Goal: Task Accomplishment & Management: Manage account settings

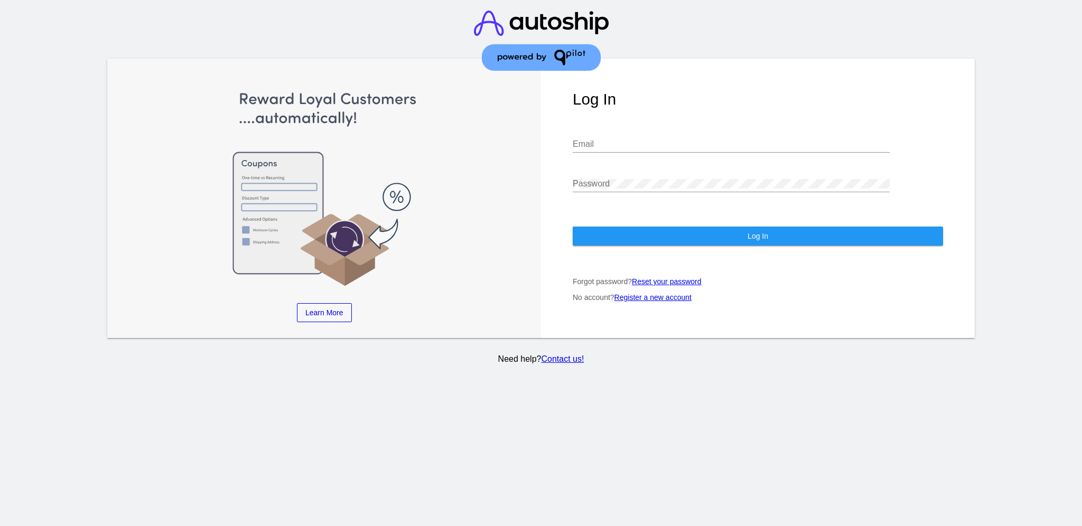
type input "[EMAIL_ADDRESS][DOMAIN_NAME]"
click at [641, 227] on button "Log In" at bounding box center [758, 236] width 370 height 19
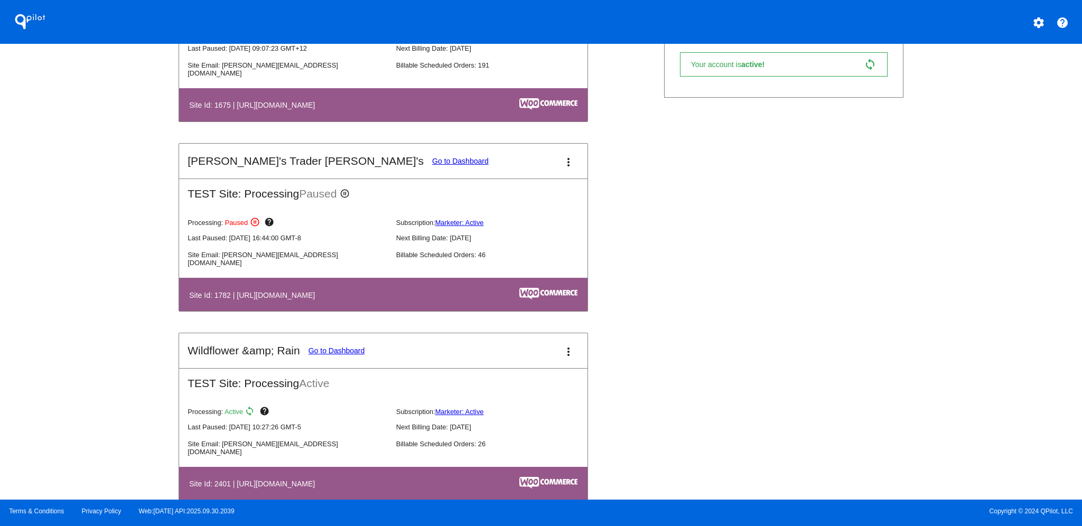
scroll to position [563, 0]
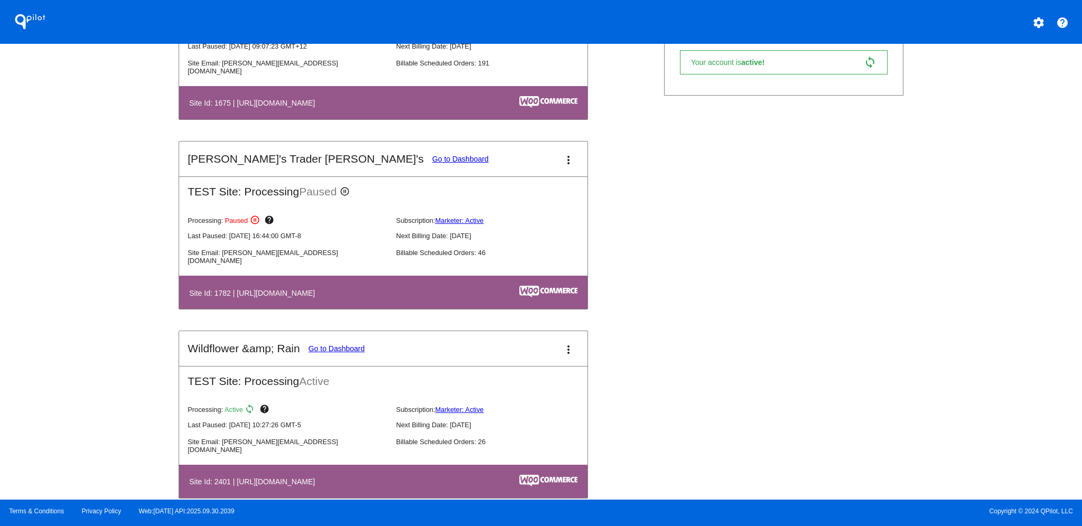
click at [432, 160] on link "Go to Dashboard" at bounding box center [460, 159] width 57 height 8
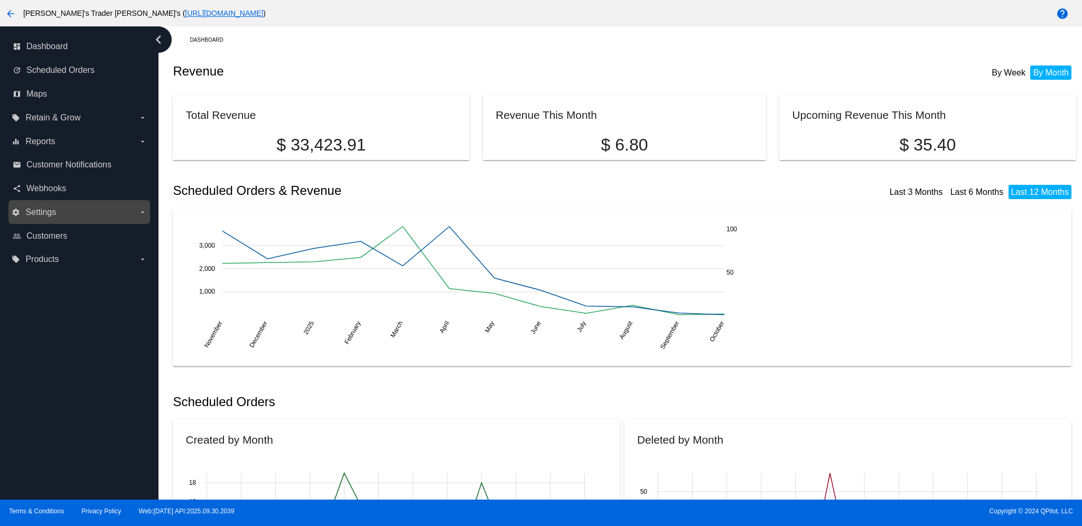
click at [67, 218] on label "settings Settings arrow_drop_down" at bounding box center [79, 212] width 135 height 17
click at [0, 0] on input "settings Settings arrow_drop_down" at bounding box center [0, 0] width 0 height 0
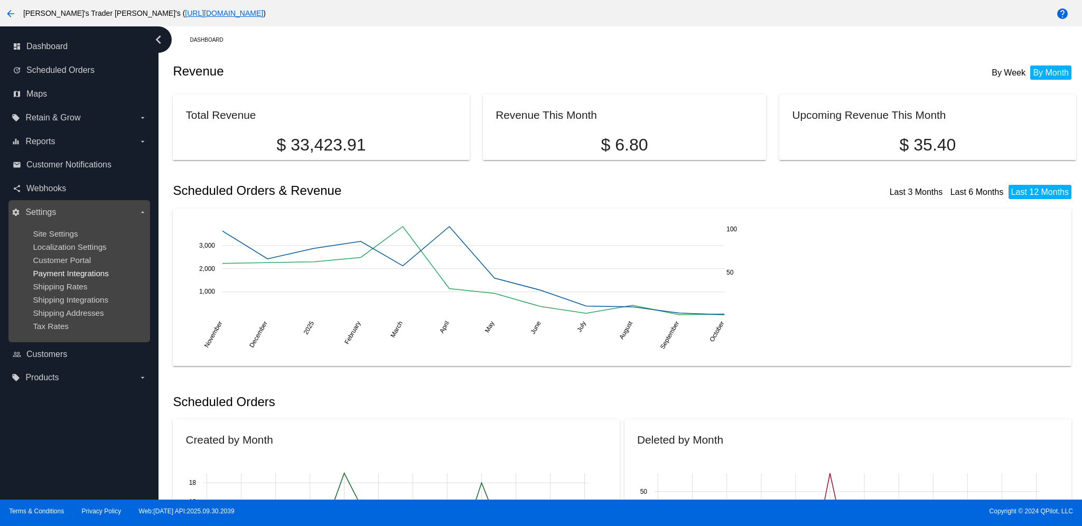
click at [60, 273] on span "Payment Integrations" at bounding box center [71, 273] width 76 height 9
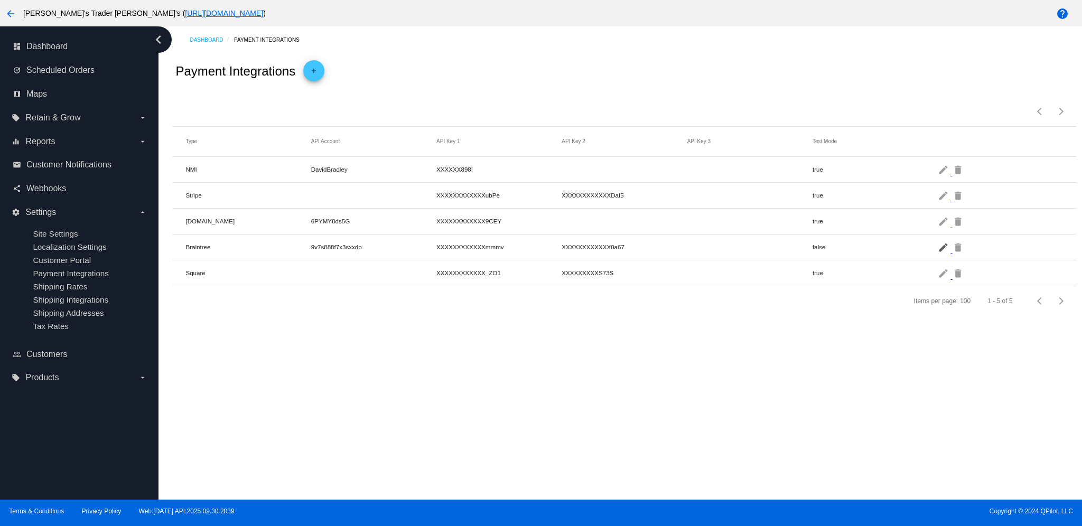
click at [944, 246] on mat-icon "edit" at bounding box center [944, 247] width 13 height 16
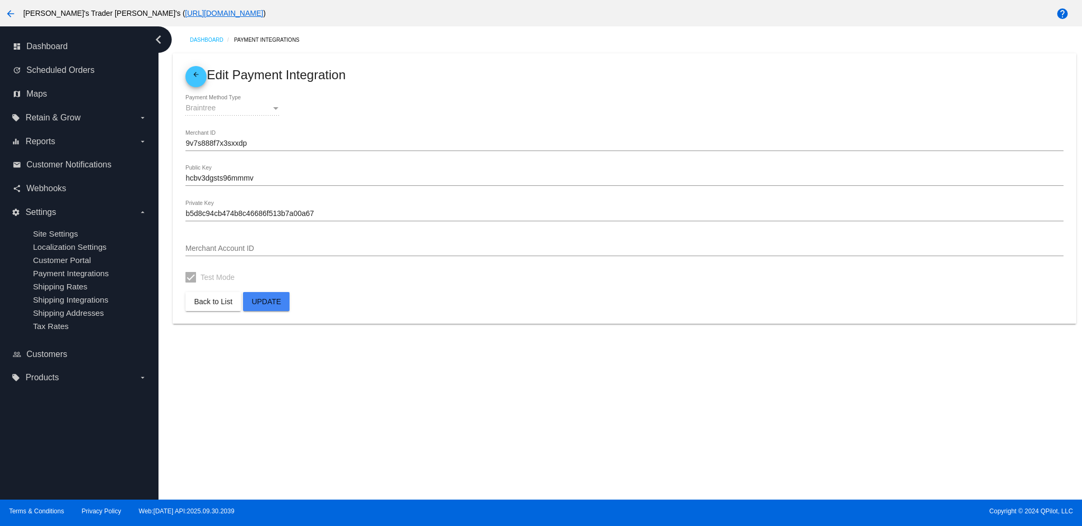
click at [208, 7] on div "arrow_back [PERSON_NAME]'s Trader [PERSON_NAME]'s ( [URL][DOMAIN_NAME] )" at bounding box center [451, 13] width 902 height 21
click at [208, 13] on link "[URL][DOMAIN_NAME]" at bounding box center [224, 13] width 78 height 8
click at [58, 73] on span "Scheduled Orders" at bounding box center [60, 71] width 68 height 10
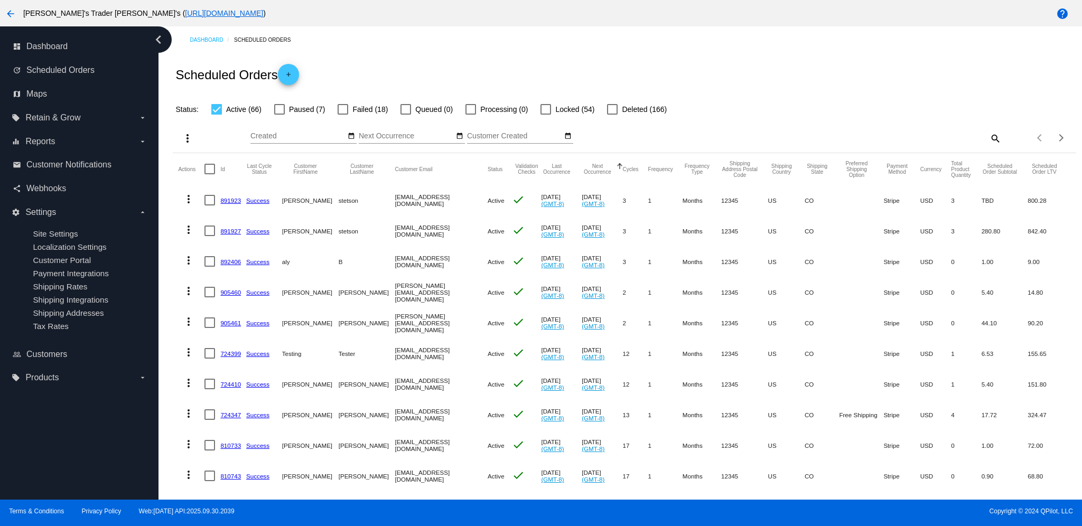
click at [221, 261] on link "892406" at bounding box center [230, 261] width 21 height 7
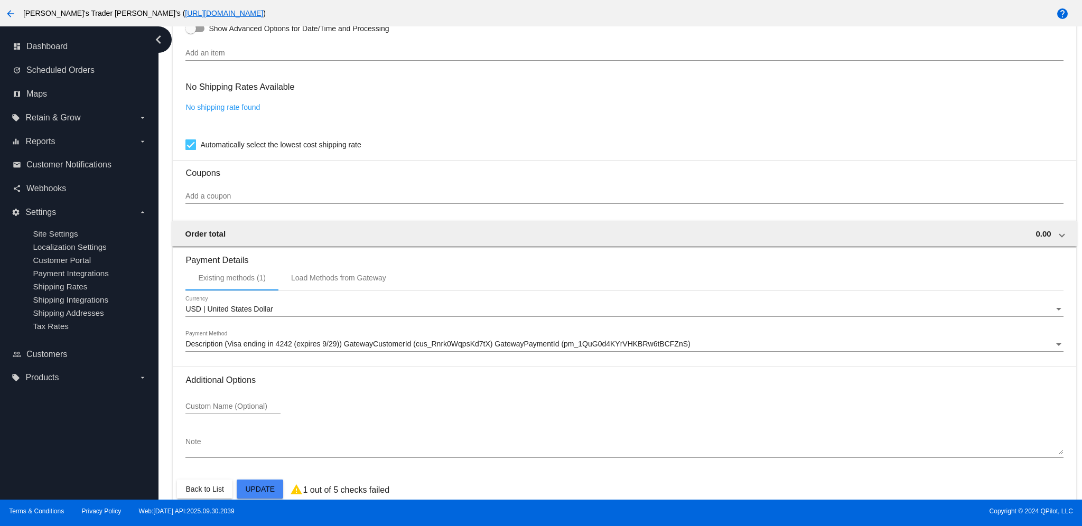
scroll to position [768, 0]
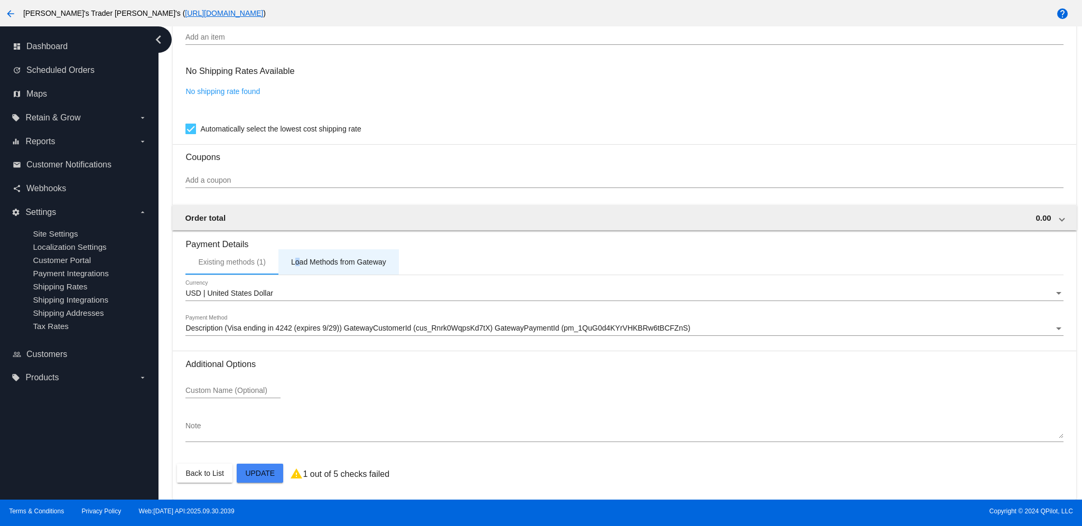
click at [298, 259] on div "Load Methods from Gateway" at bounding box center [338, 262] width 95 height 8
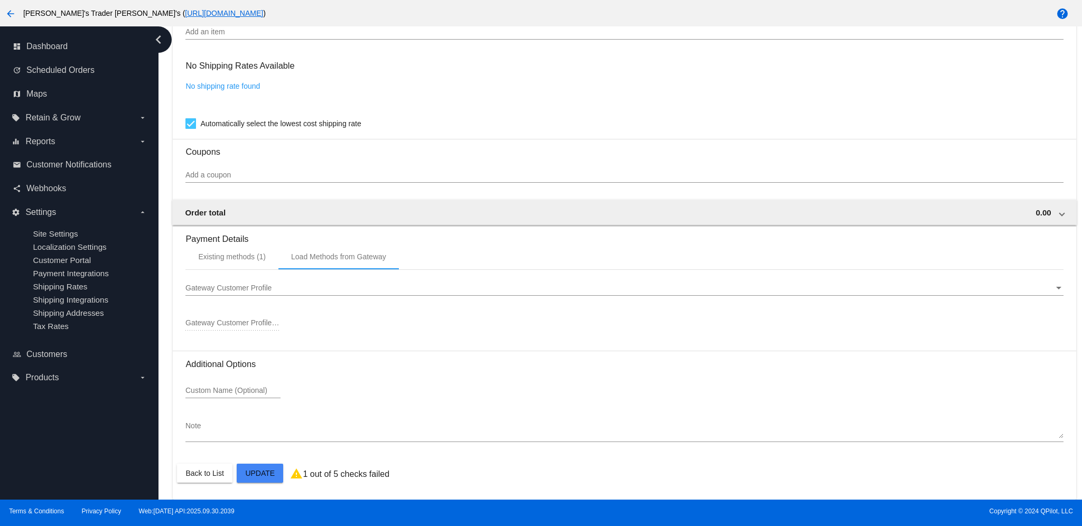
click at [300, 290] on div "Gateway Customer Profile" at bounding box center [619, 288] width 868 height 8
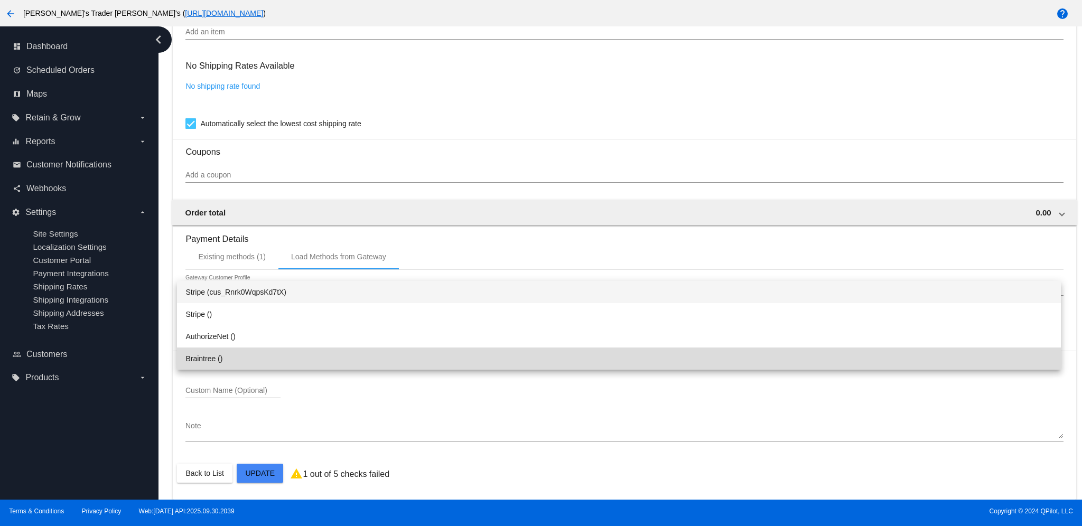
click at [286, 349] on span "Braintree ()" at bounding box center [618, 359] width 867 height 22
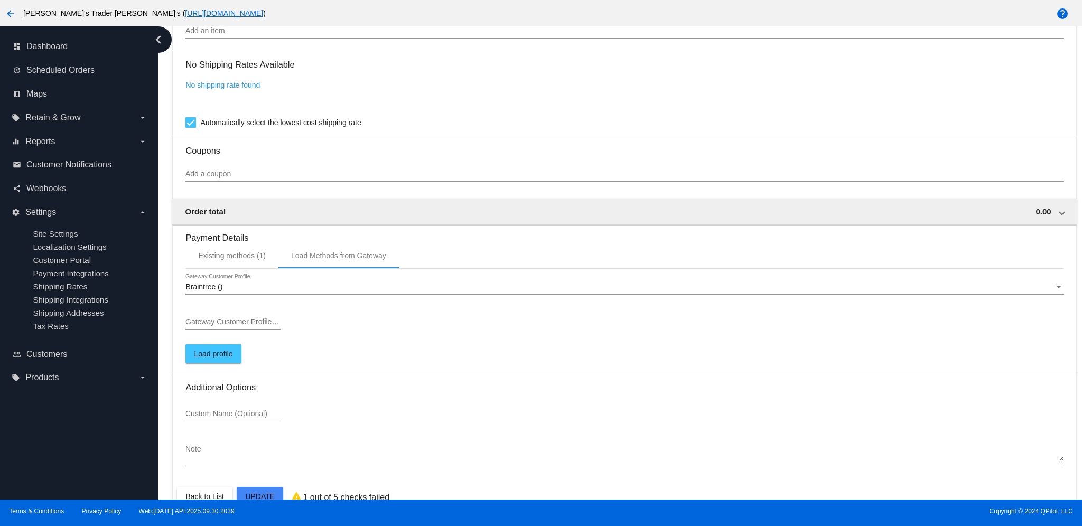
click at [276, 320] on div "Gateway Customer Profile ID" at bounding box center [232, 319] width 95 height 21
